Goal: Communication & Community: Ask a question

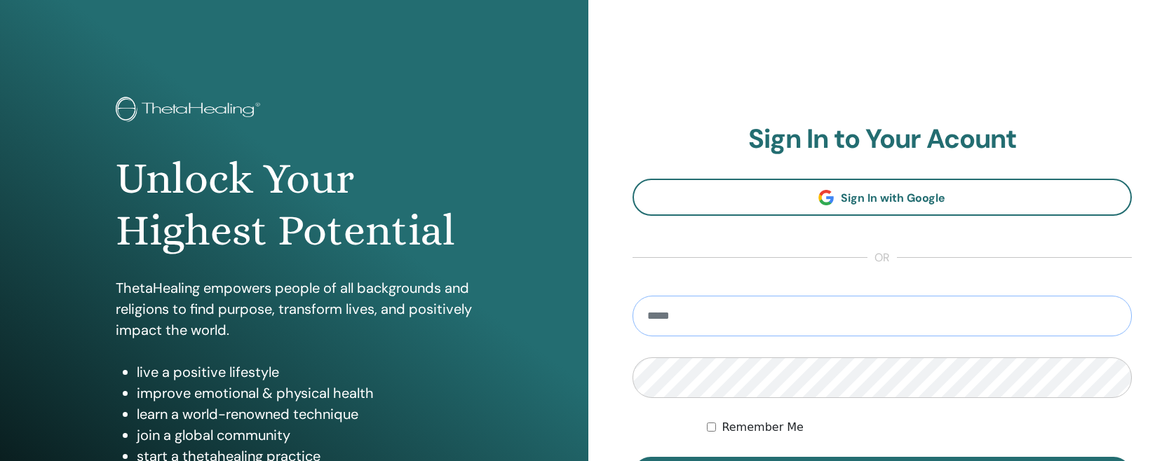
type input "**********"
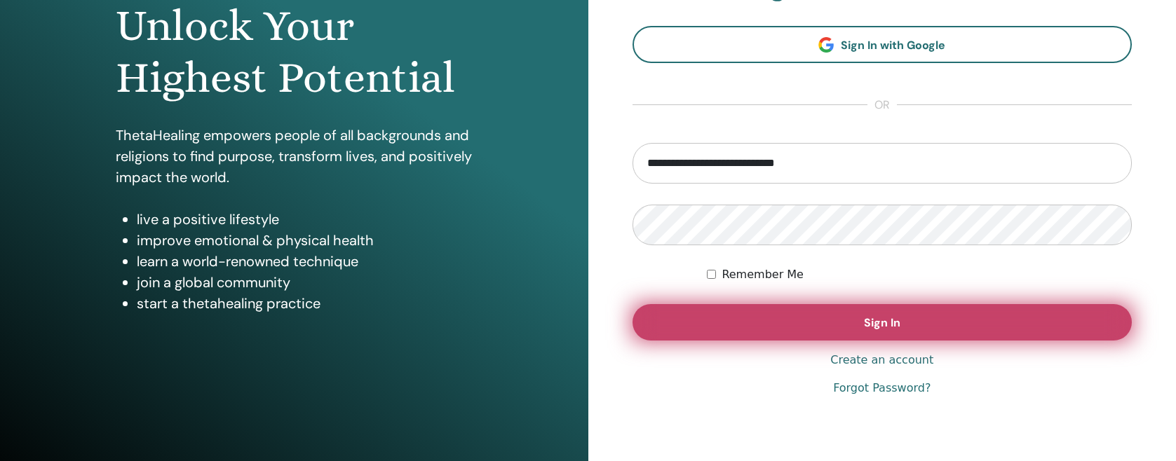
click at [864, 321] on span "Sign In" at bounding box center [882, 323] width 36 height 15
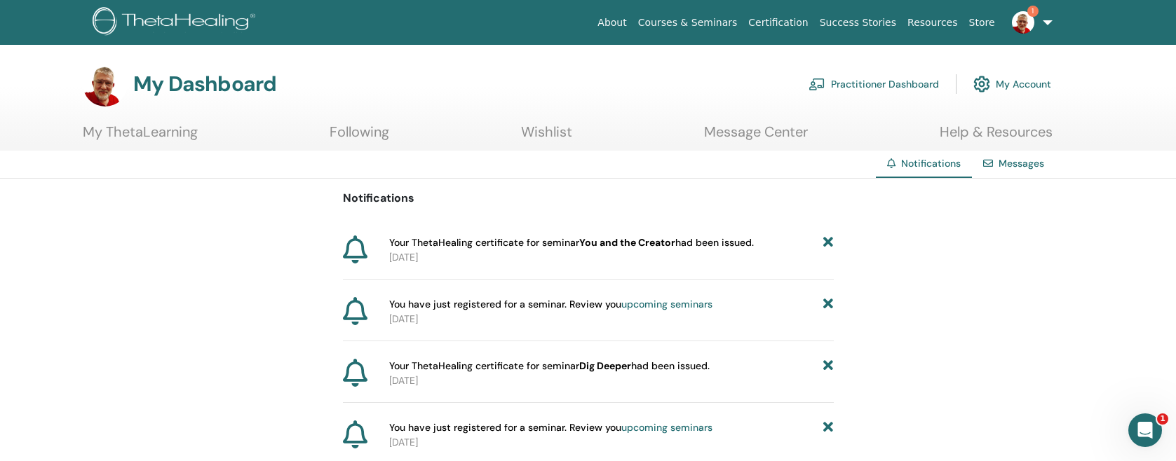
click at [532, 252] on p "2025-07-06" at bounding box center [611, 257] width 445 height 15
click at [354, 249] on icon at bounding box center [355, 250] width 25 height 28
click at [1144, 418] on div "Open Intercom Messenger" at bounding box center [1145, 430] width 46 height 46
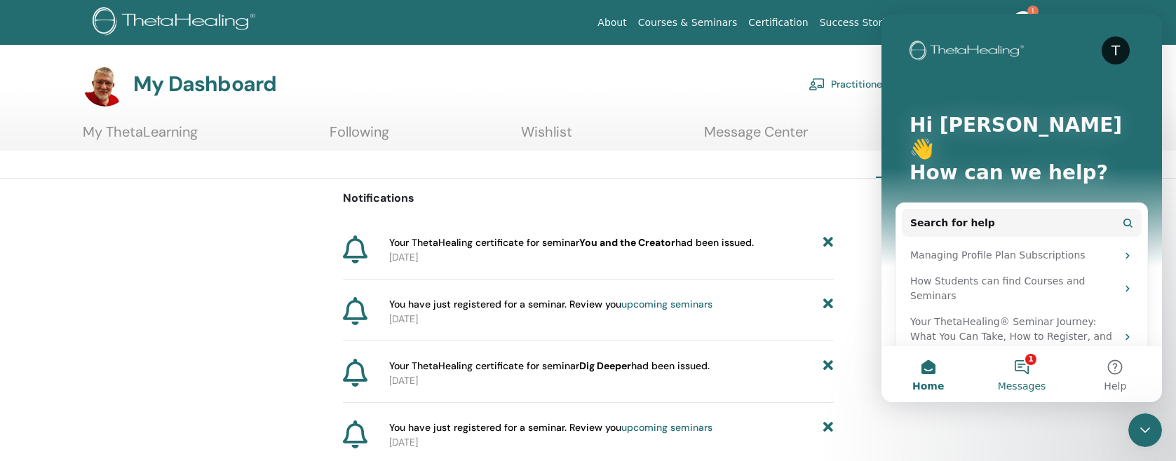
click at [1026, 365] on button "1 Messages" at bounding box center [1021, 374] width 93 height 56
